Goal: Find specific page/section: Find specific page/section

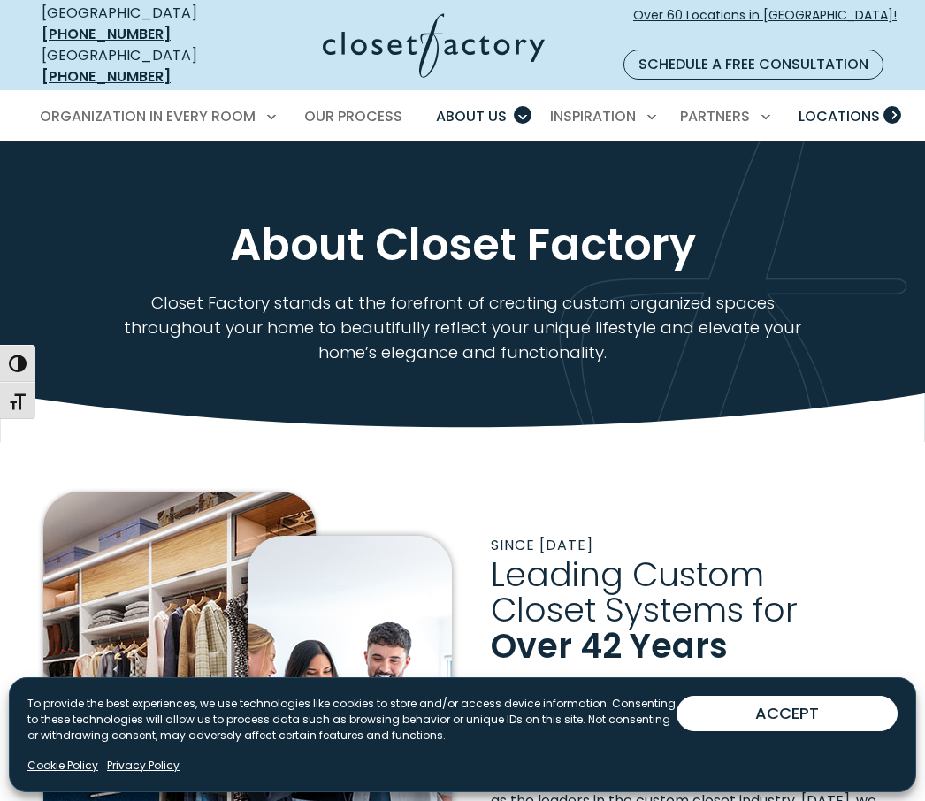
click at [856, 106] on span "Locations" at bounding box center [838, 116] width 81 height 20
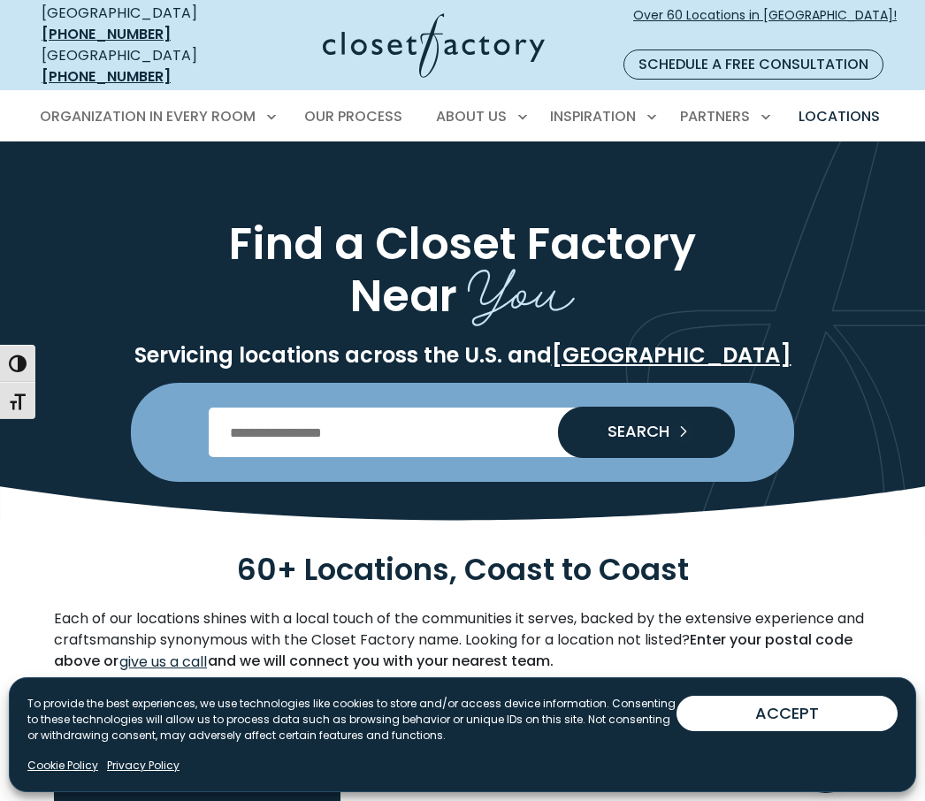
click at [437, 414] on input "Enter Postal Code" at bounding box center [463, 433] width 508 height 50
type input "*****"
click at [666, 423] on span "SEARCH" at bounding box center [631, 431] width 76 height 16
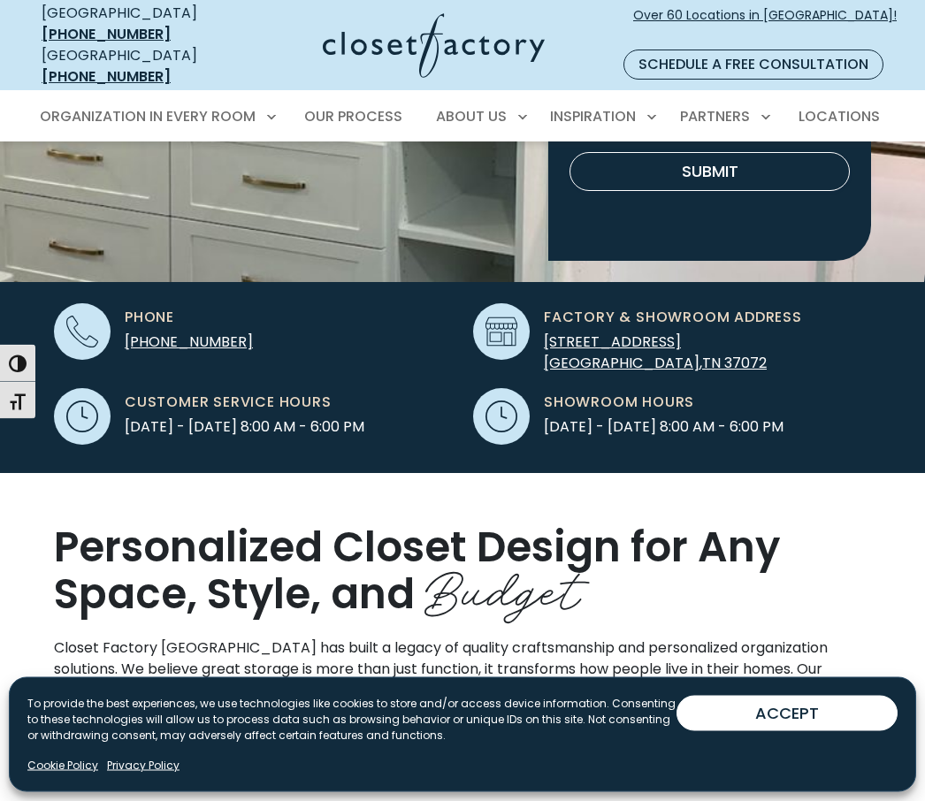
scroll to position [433, 0]
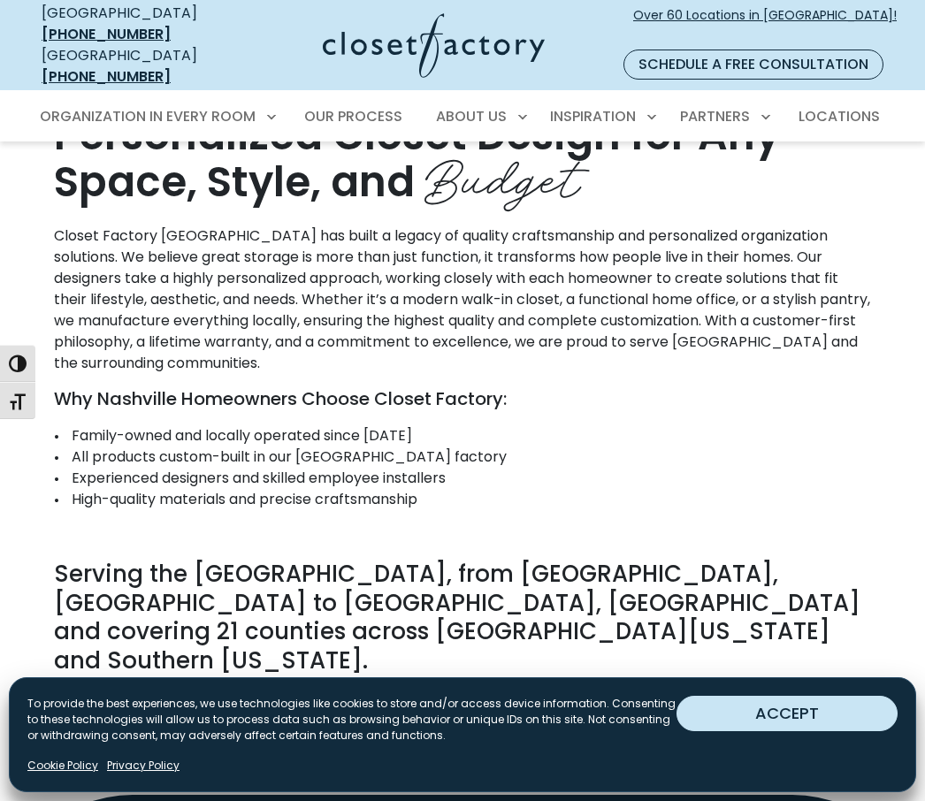
click at [789, 731] on button "ACCEPT" at bounding box center [786, 713] width 221 height 35
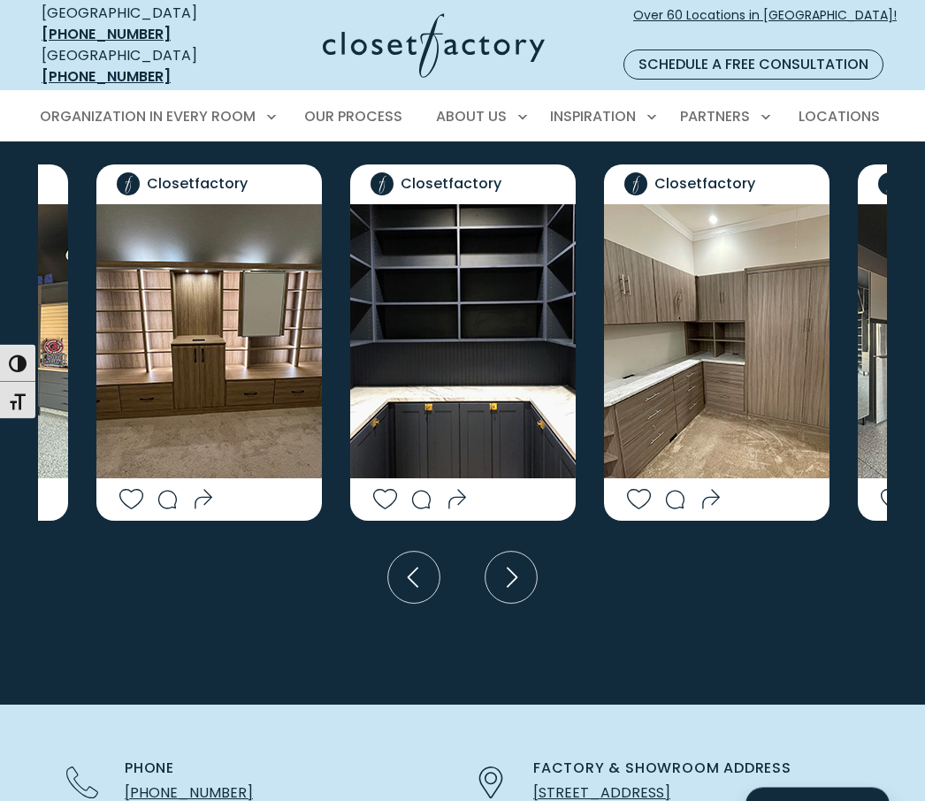
scroll to position [4259, 0]
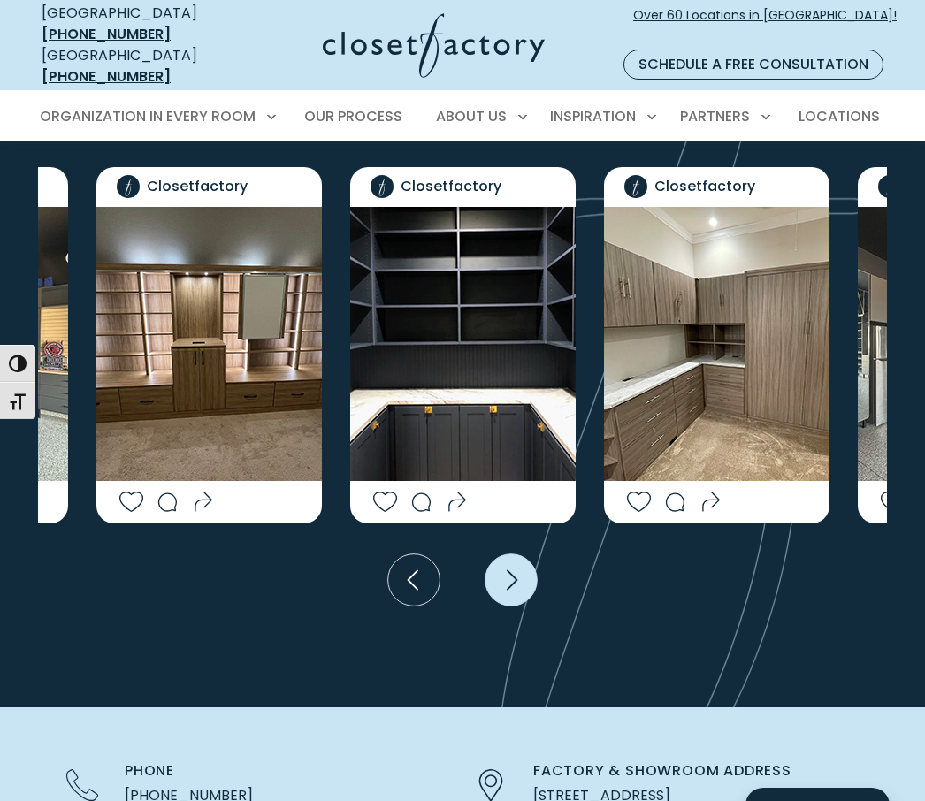
click at [526, 553] on icon "Next slide" at bounding box center [511, 579] width 52 height 52
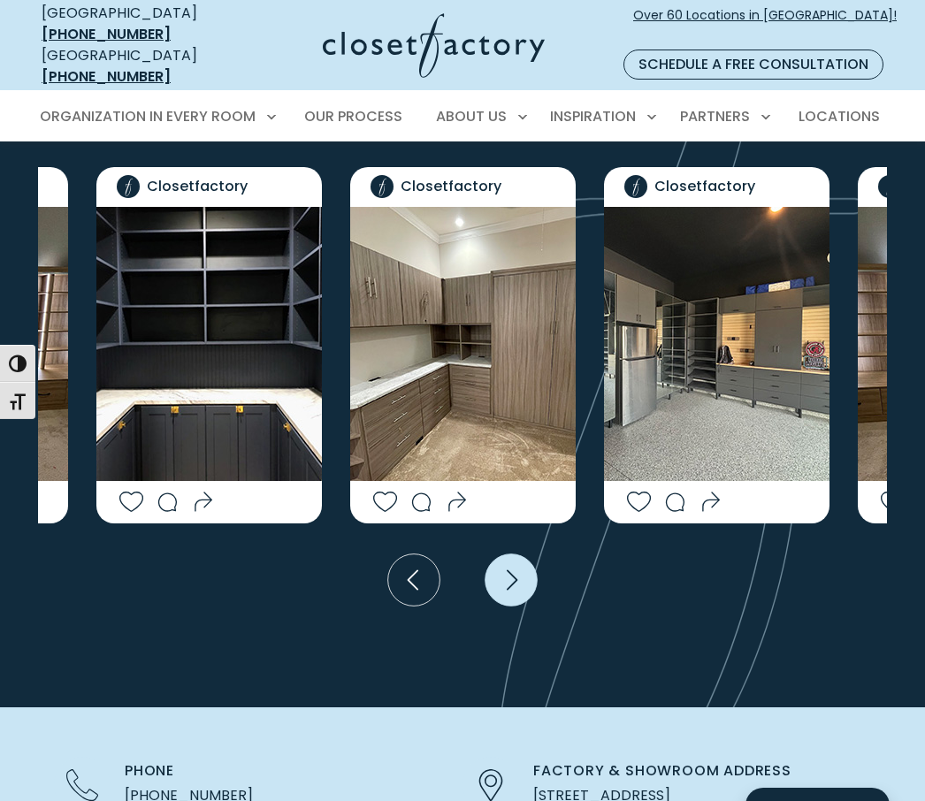
click at [481, 548] on icon "Next slide" at bounding box center [511, 580] width 64 height 64
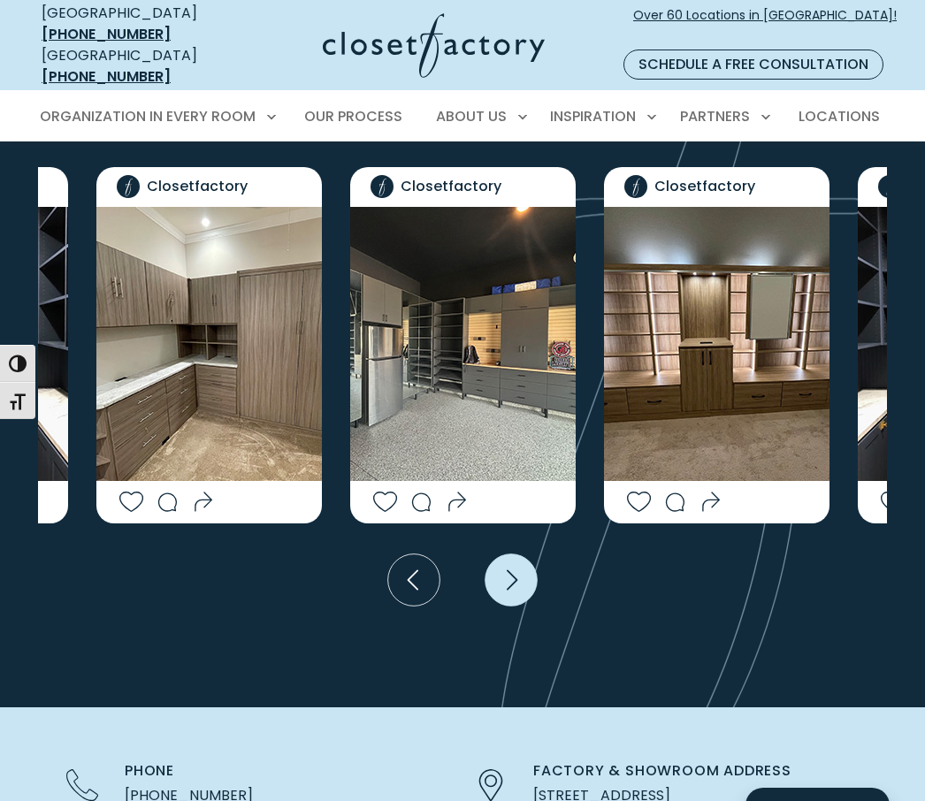
click at [492, 553] on icon "Next slide" at bounding box center [511, 579] width 52 height 52
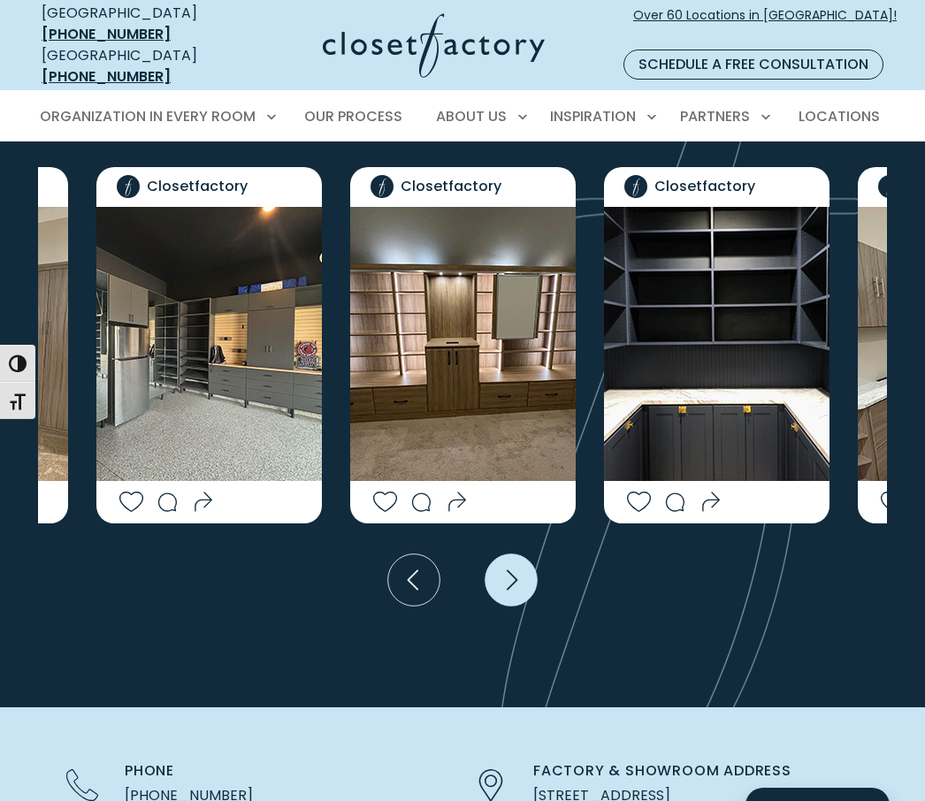
click at [499, 553] on icon "Next slide" at bounding box center [511, 579] width 52 height 52
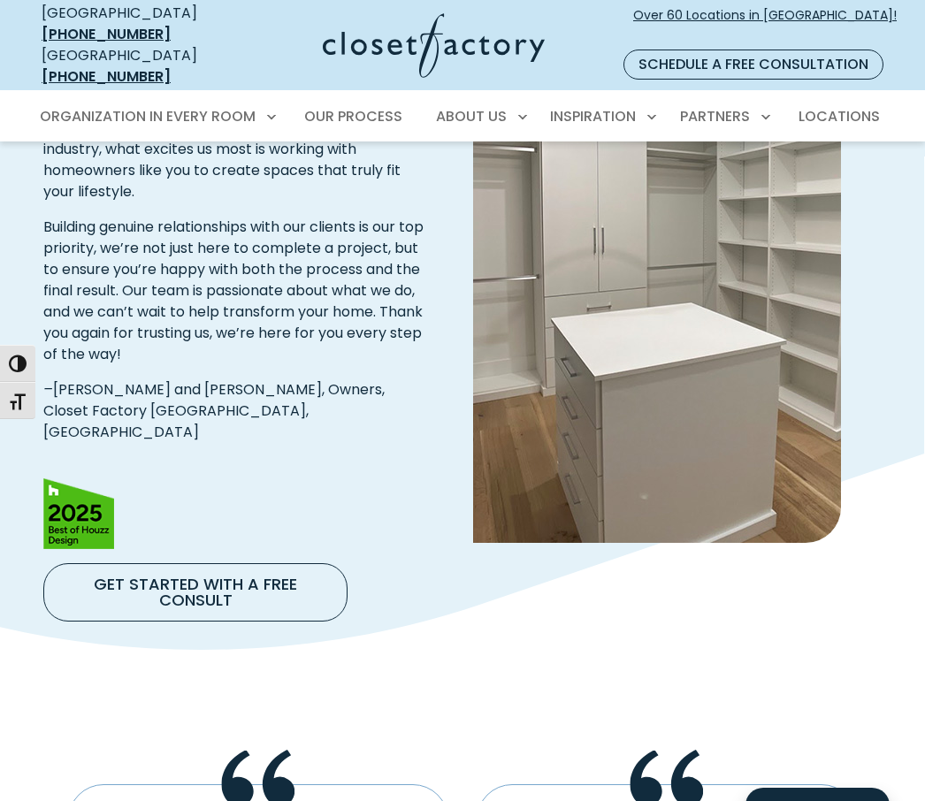
scroll to position [3025, 0]
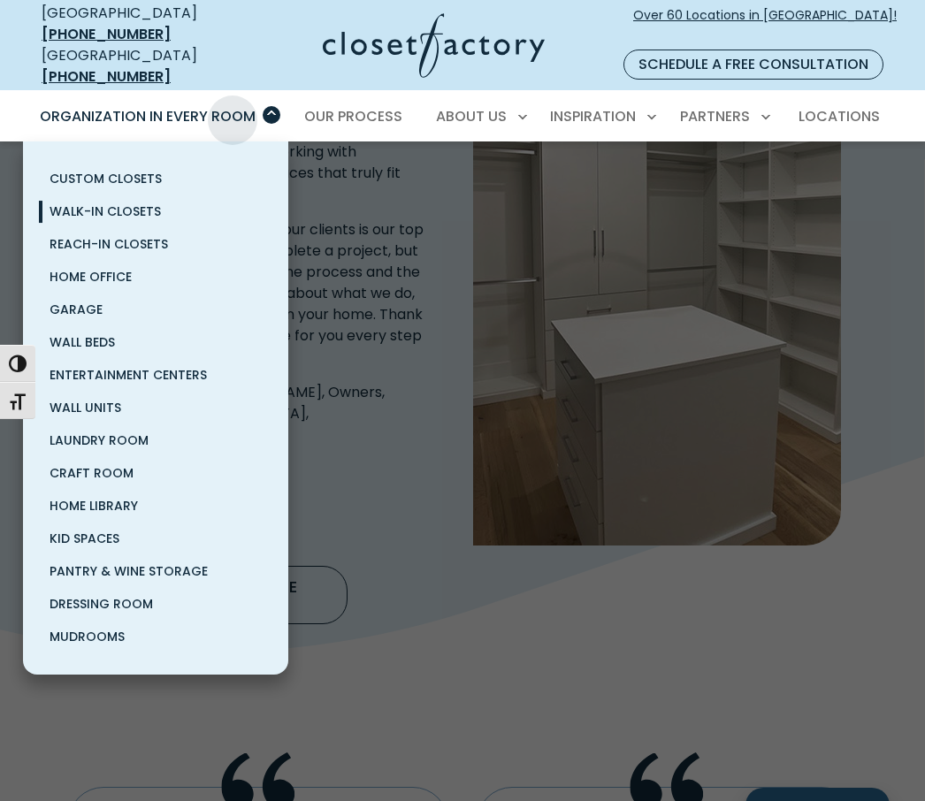
click at [143, 195] on link "Walk-In Closets" at bounding box center [155, 211] width 265 height 33
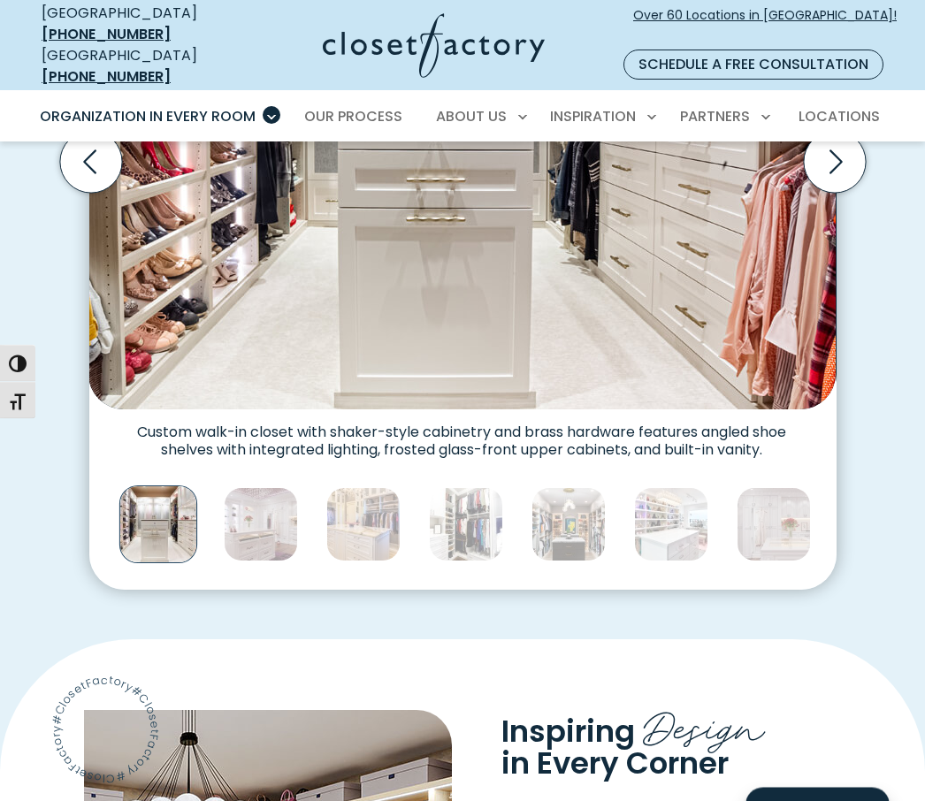
scroll to position [742, 0]
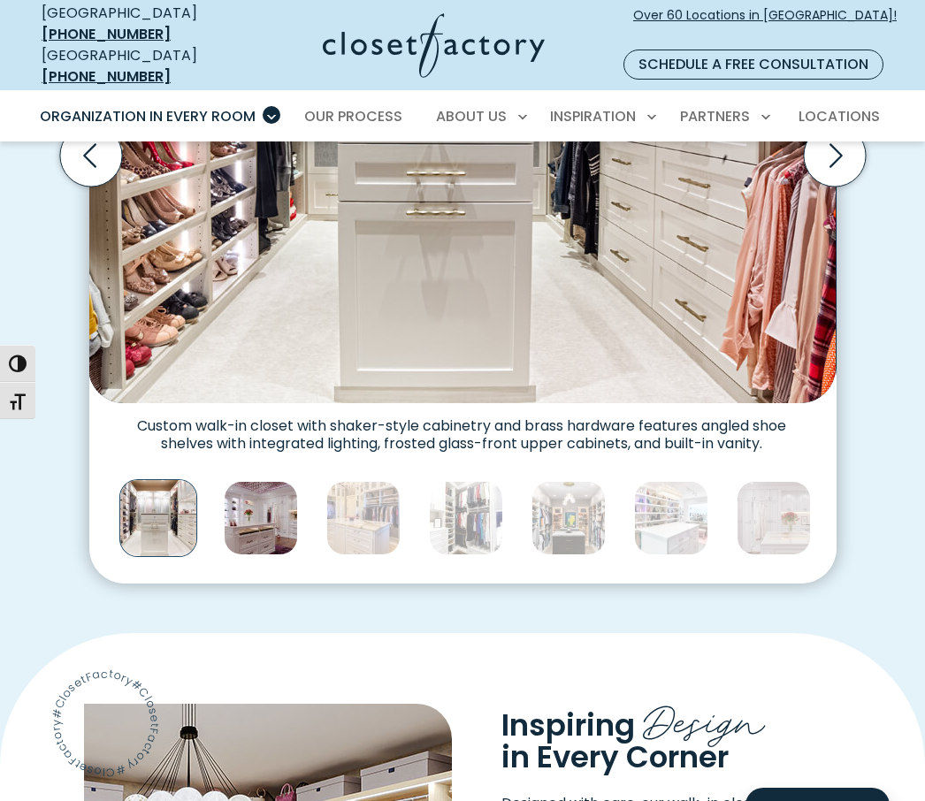
click at [265, 481] on img "Thumbnail Gallery" at bounding box center [261, 518] width 74 height 74
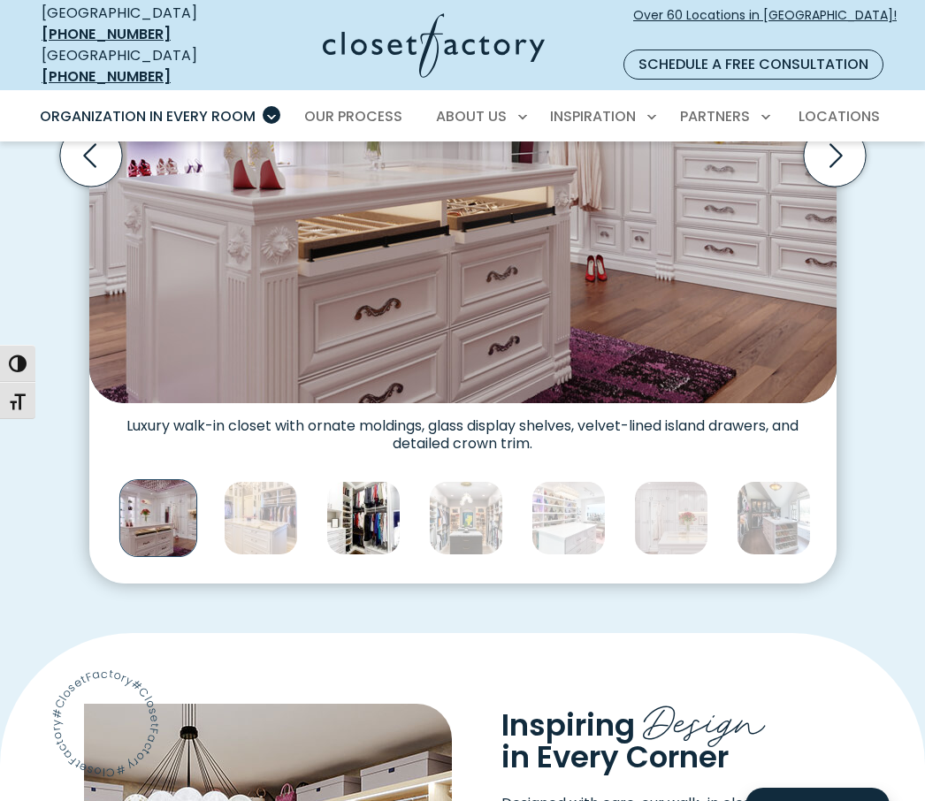
click at [332, 496] on img "Thumbnail Gallery" at bounding box center [363, 518] width 74 height 74
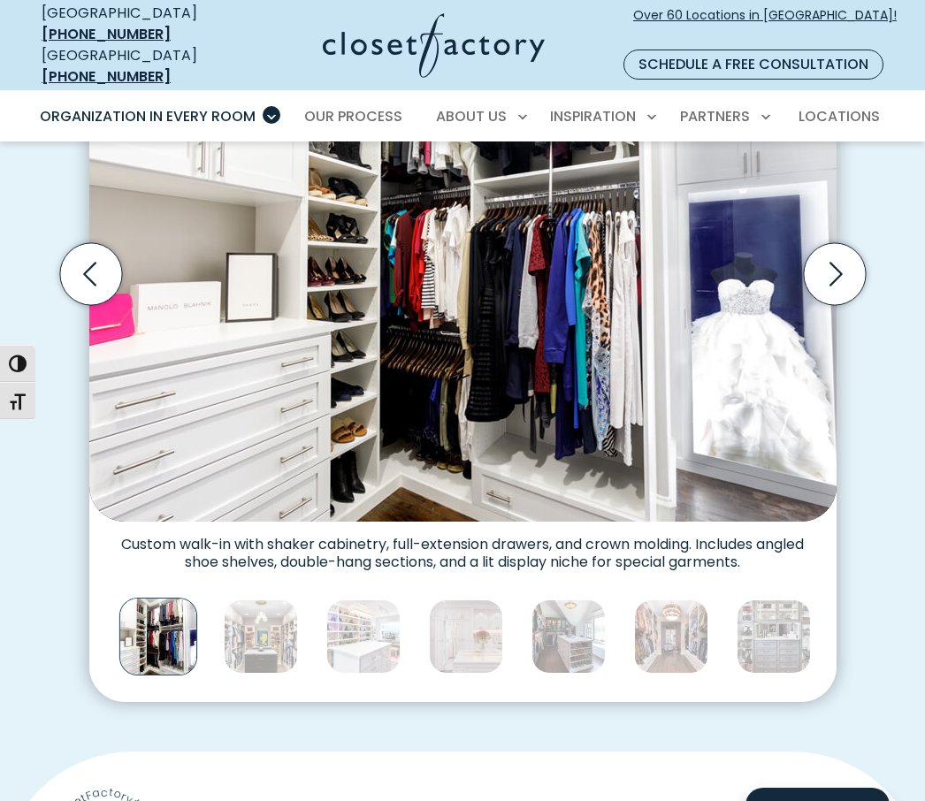
scroll to position [624, 0]
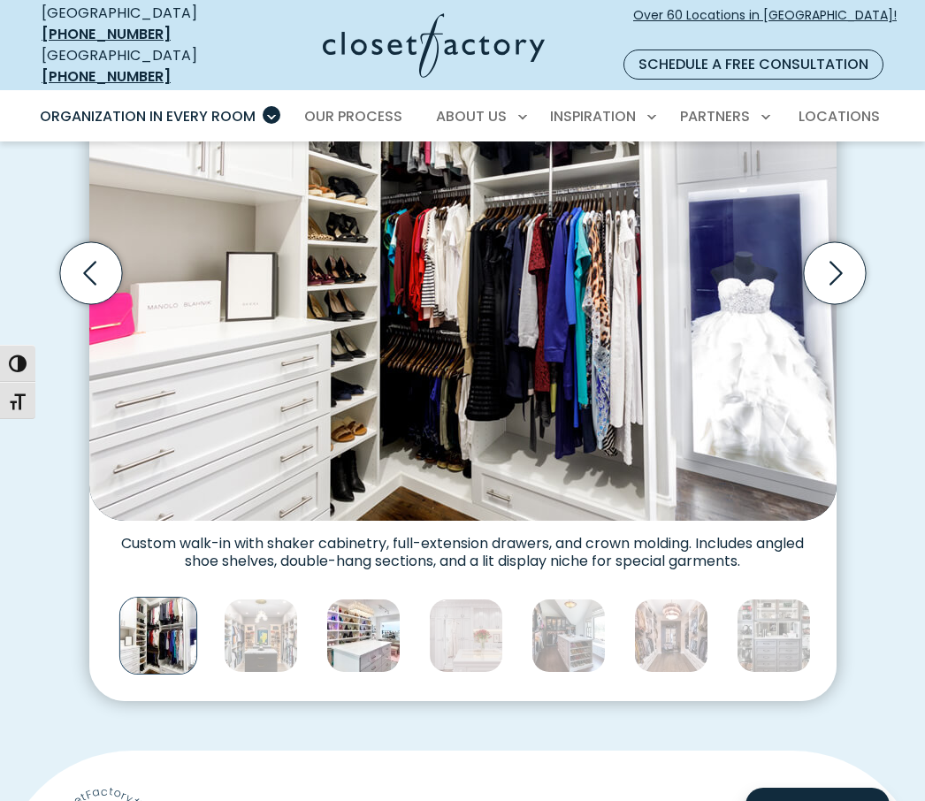
click at [380, 617] on img "Thumbnail Gallery" at bounding box center [363, 635] width 74 height 74
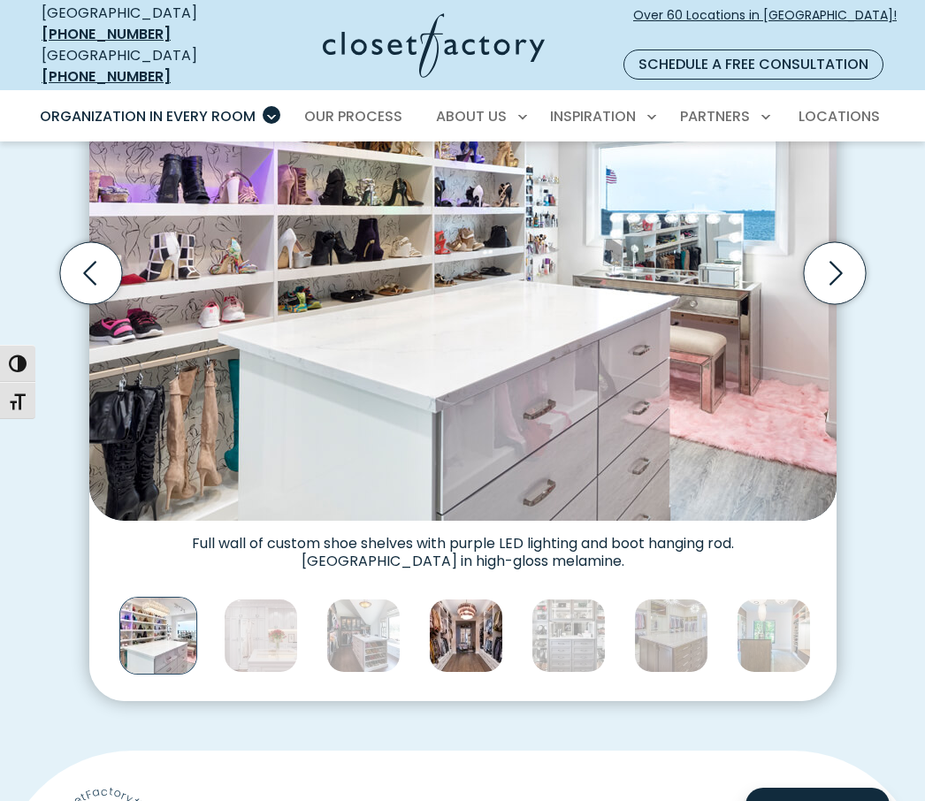
click at [472, 621] on img "Thumbnail Gallery" at bounding box center [466, 635] width 74 height 74
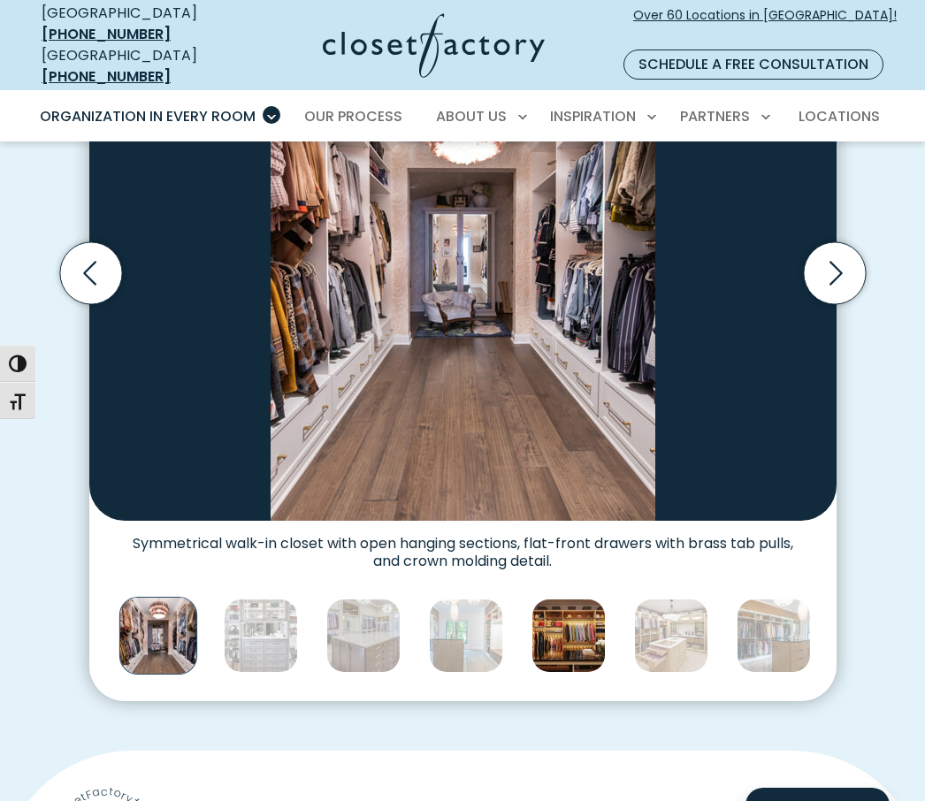
click at [566, 620] on img "Thumbnail Gallery" at bounding box center [568, 635] width 74 height 74
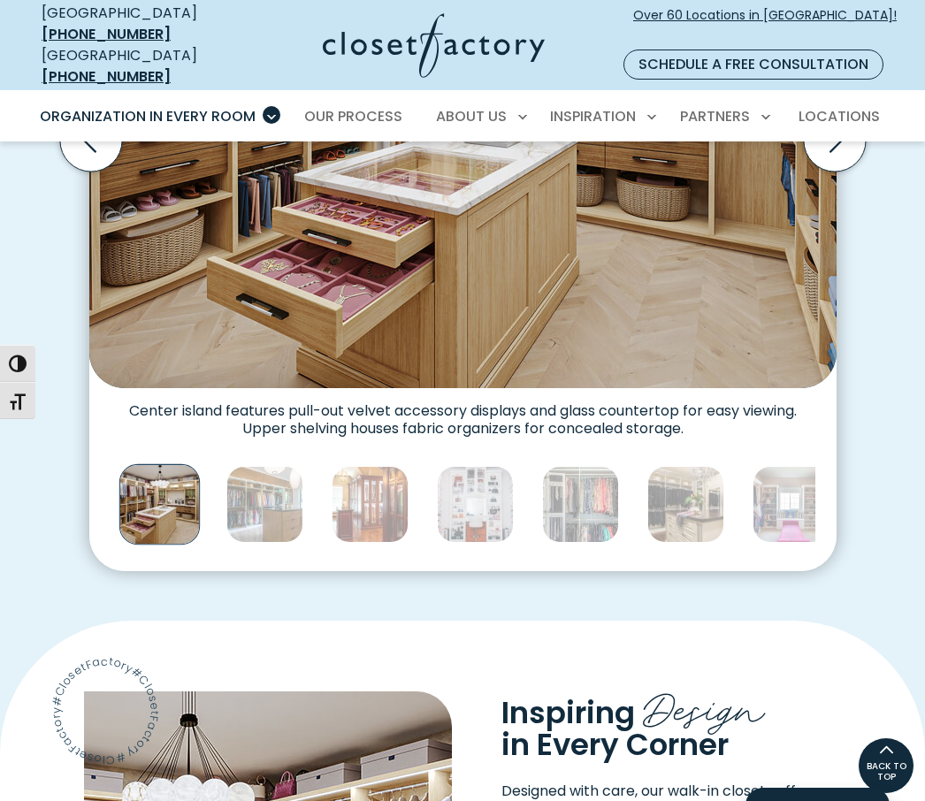
scroll to position [716, 0]
